Goal: Find specific page/section: Find specific page/section

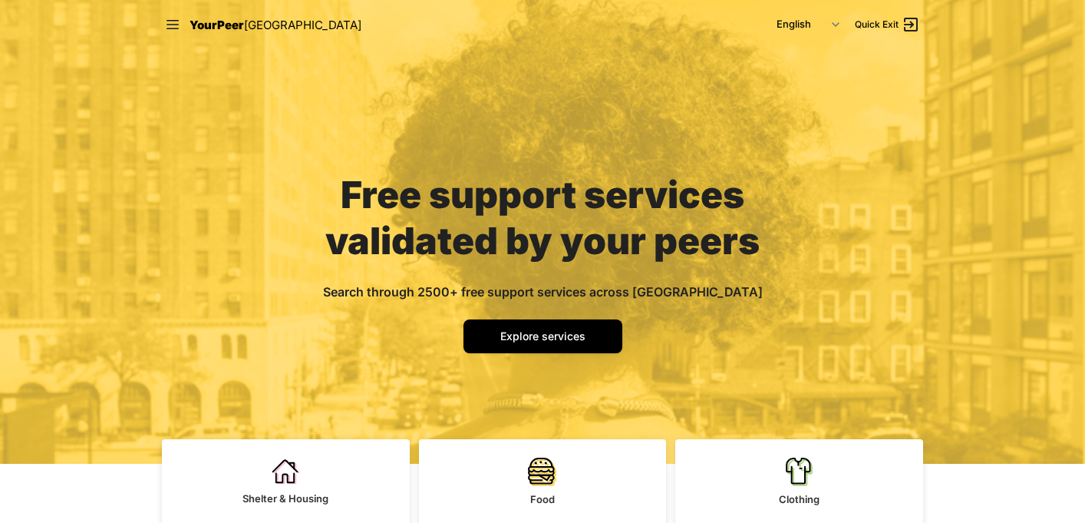
click at [244, 28] on span "[GEOGRAPHIC_DATA]" at bounding box center [302, 25] width 117 height 15
click at [165, 25] on icon at bounding box center [172, 24] width 15 height 15
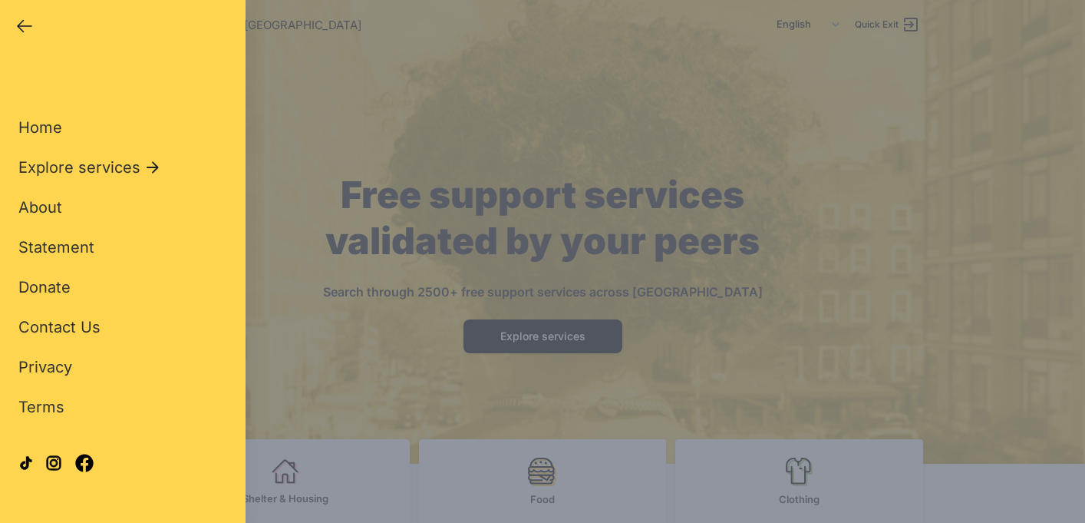
click at [372, 325] on div "Close panel YourPeer [GEOGRAPHIC_DATA] Quick Exit Single Adult Families Soup Ki…" at bounding box center [542, 261] width 1085 height 523
click at [29, 31] on icon "button" at bounding box center [24, 26] width 18 height 18
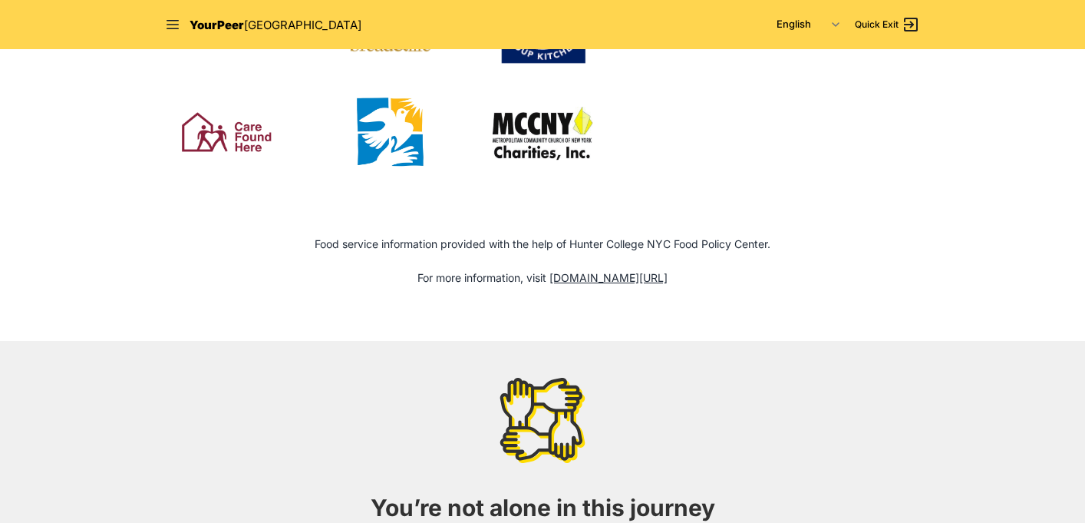
scroll to position [2015, 0]
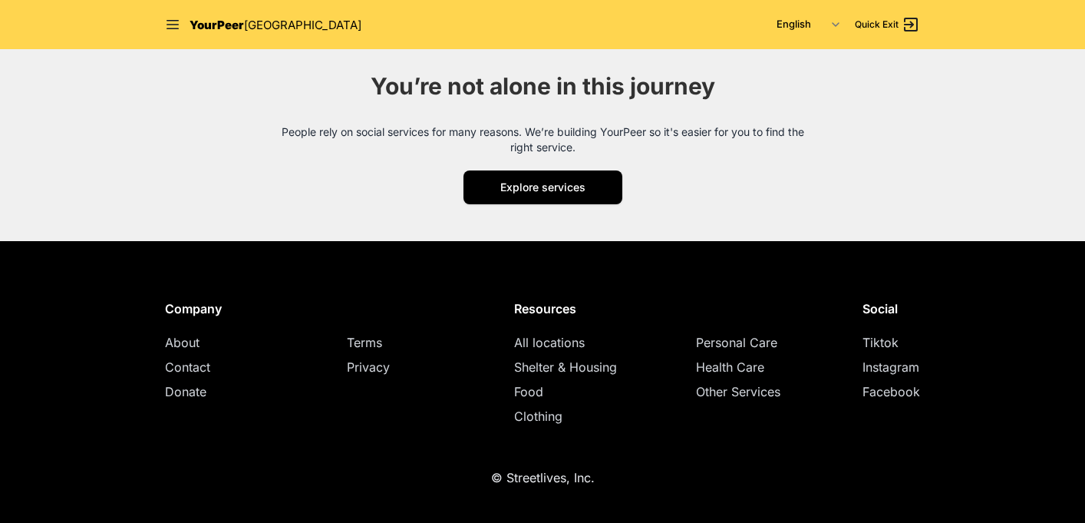
click at [563, 344] on span "All locations" at bounding box center [549, 342] width 71 height 15
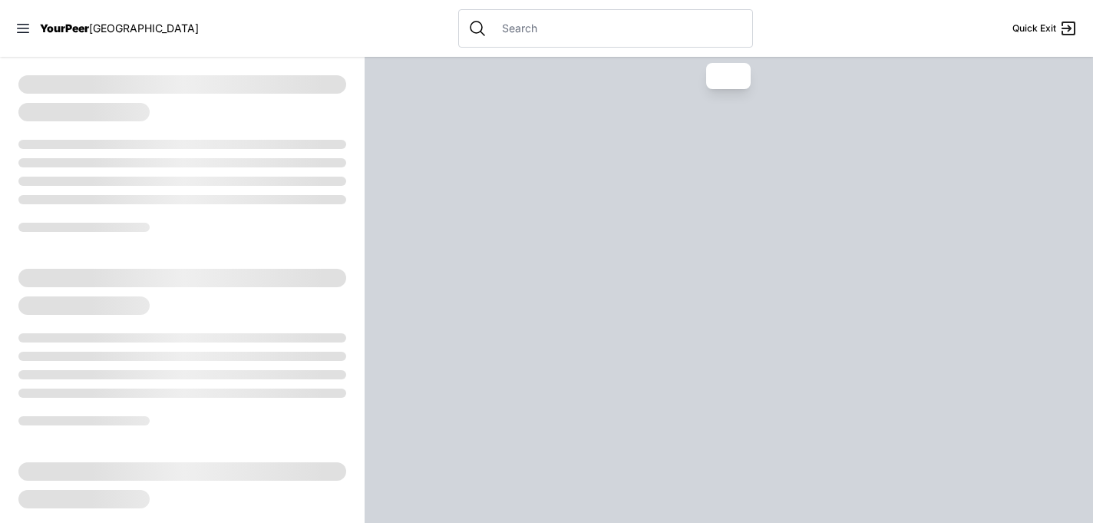
select select "recentlyUpdated"
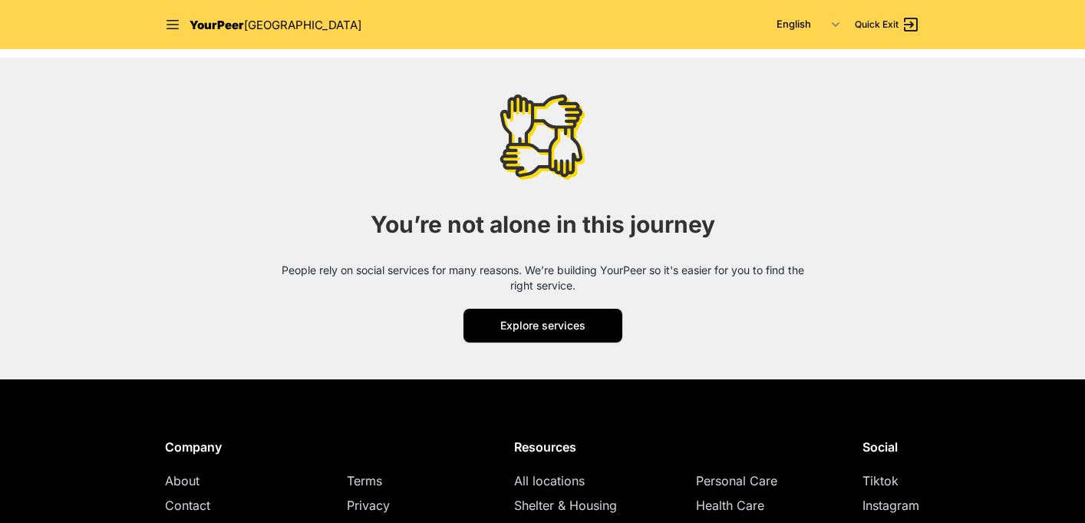
scroll to position [1930, 0]
